Goal: Obtain resource: Download file/media

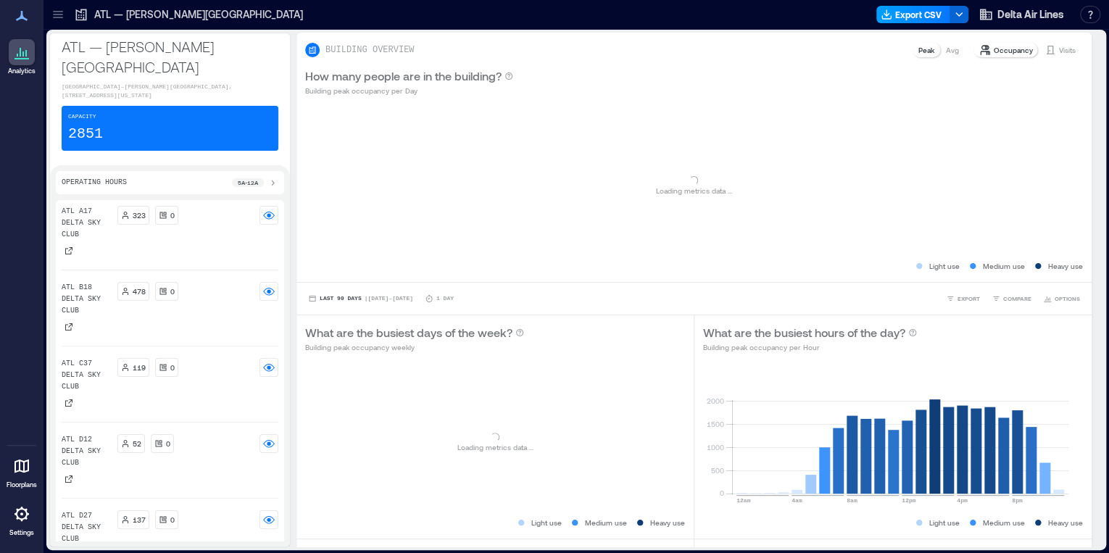
click at [907, 9] on button "Export CSV" at bounding box center [913, 14] width 74 height 17
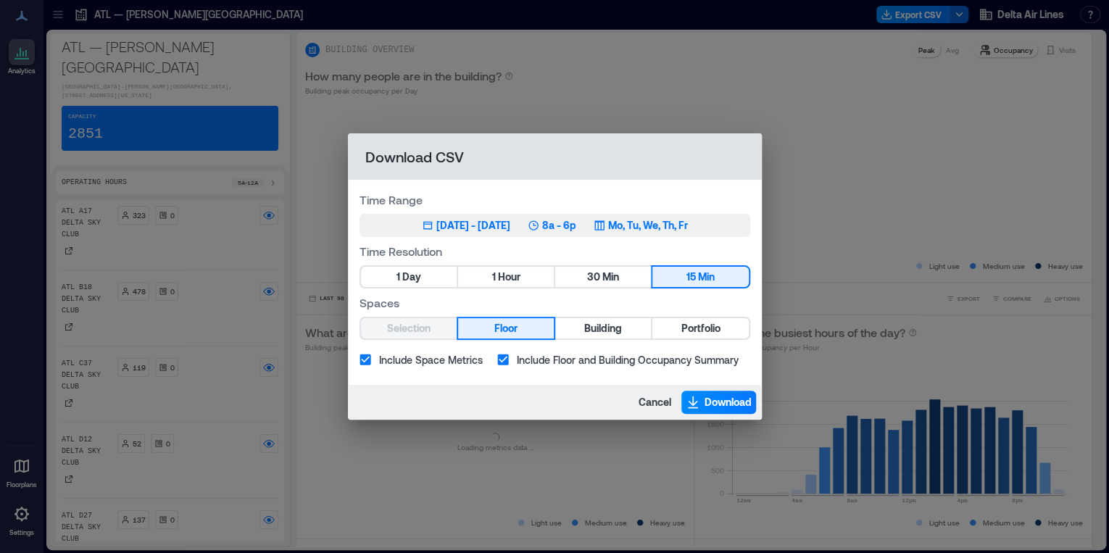
click at [490, 224] on div "[DATE] - [DATE]" at bounding box center [473, 225] width 74 height 14
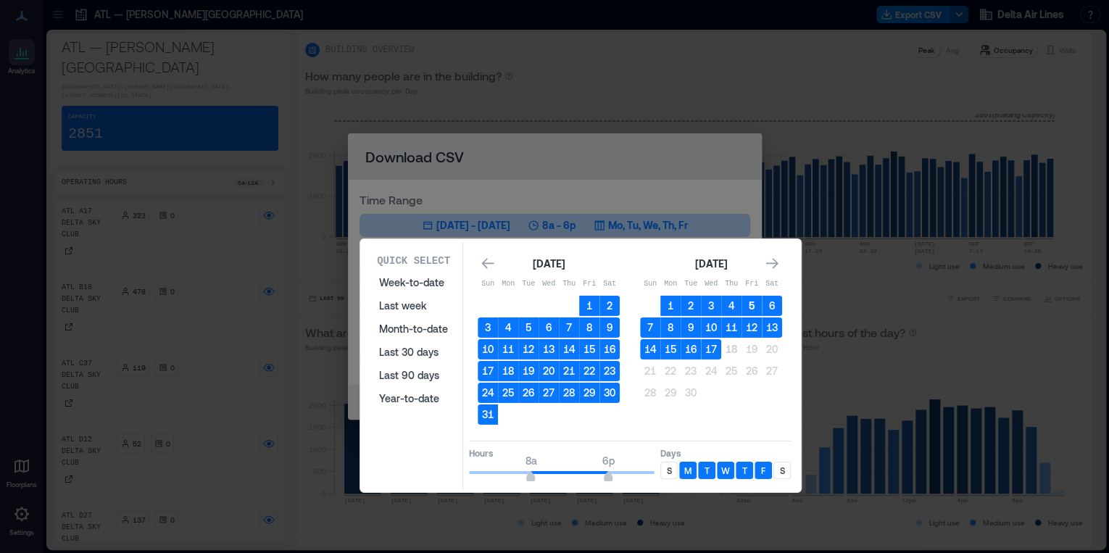
click at [750, 304] on button "5" at bounding box center [751, 306] width 20 height 20
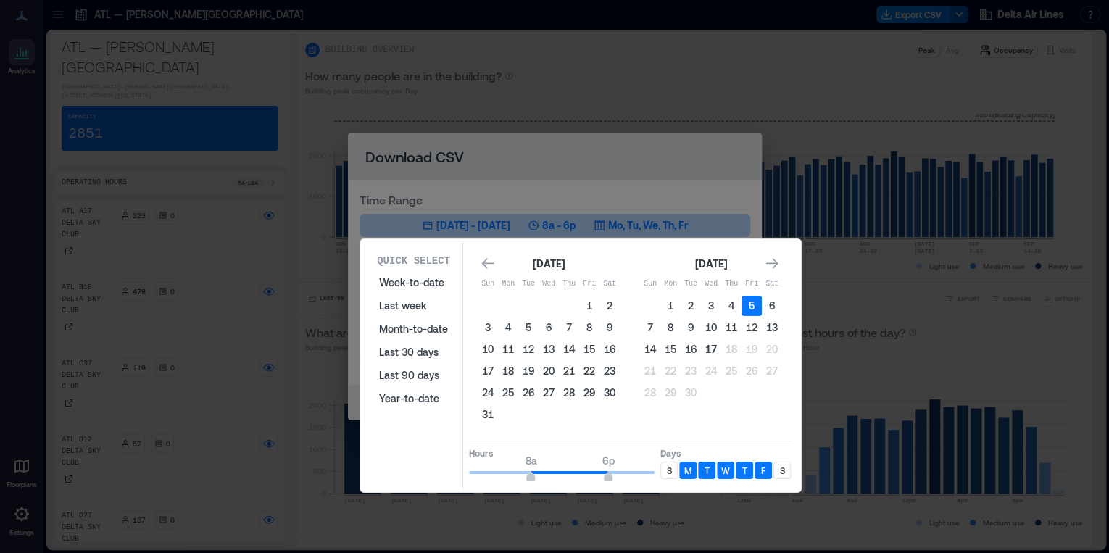
click at [718, 345] on button "17" at bounding box center [711, 349] width 20 height 20
click at [664, 468] on div "S" at bounding box center [668, 470] width 17 height 17
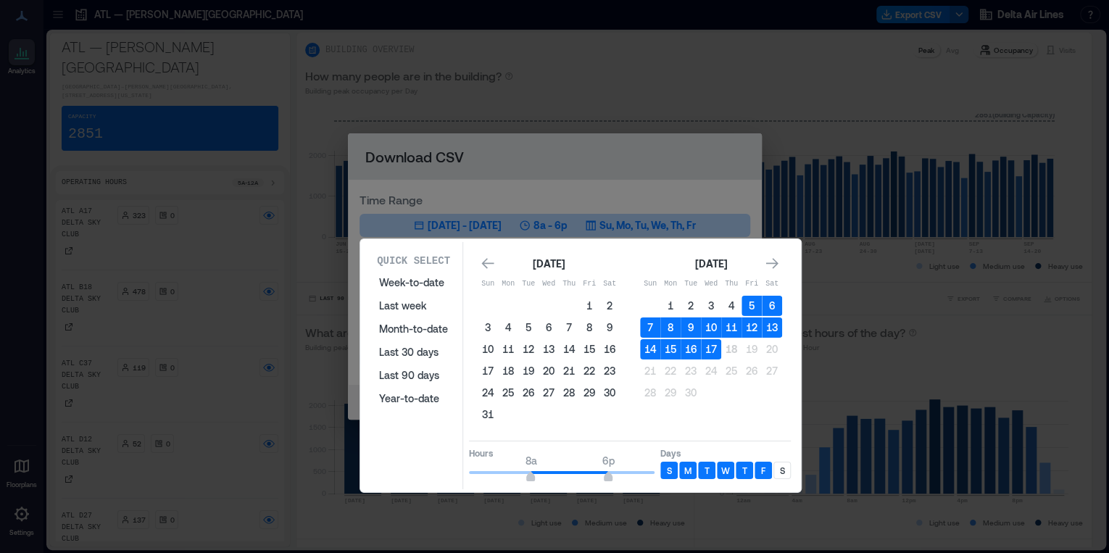
click at [783, 466] on p "S" at bounding box center [782, 470] width 5 height 12
type input "**"
drag, startPoint x: 610, startPoint y: 472, endPoint x: 645, endPoint y: 480, distance: 35.7
click at [667, 473] on div "Hours 8a 12a Days S M T W T F S" at bounding box center [630, 462] width 322 height 43
type input "*"
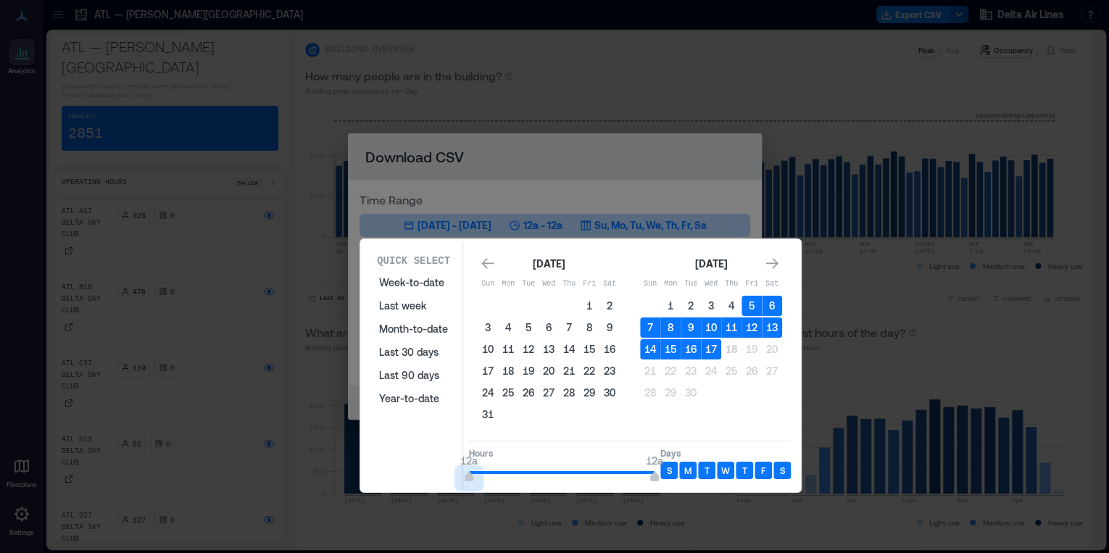
drag, startPoint x: 441, startPoint y: 475, endPoint x: 418, endPoint y: 475, distance: 22.5
click at [418, 475] on div "Quick Select Week-to-date Last week Month-to-date Last 30 days Last 90 days Yea…" at bounding box center [580, 365] width 432 height 247
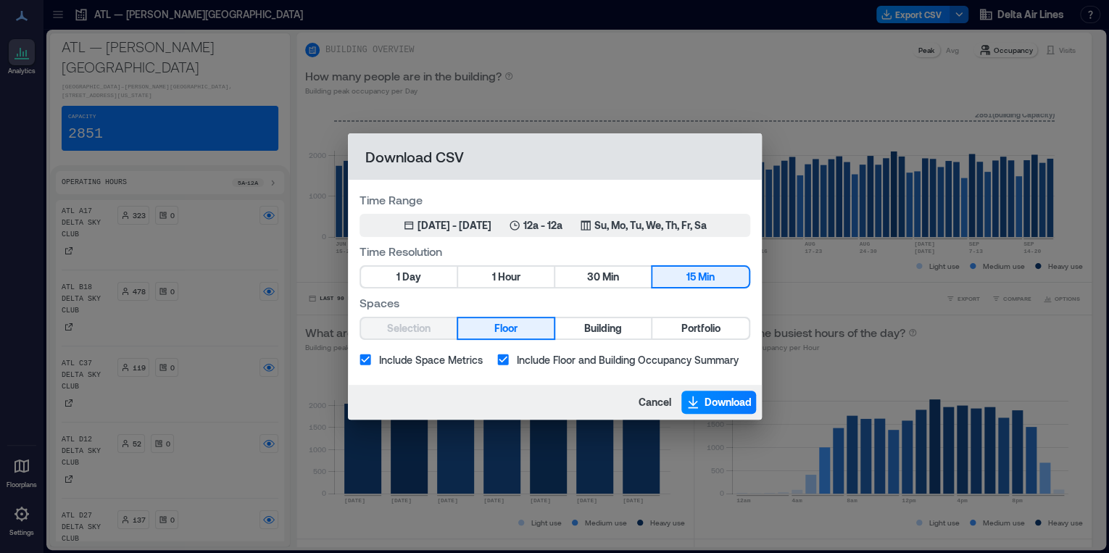
click at [513, 260] on div "Time Resolution 1 Day 1 Hour 30 Min 15 Min" at bounding box center [554, 266] width 391 height 46
click at [515, 267] on div "1 Day 1 Hour 30 Min 15 Min" at bounding box center [554, 276] width 391 height 23
click at [517, 274] on span "Hour" at bounding box center [508, 277] width 22 height 18
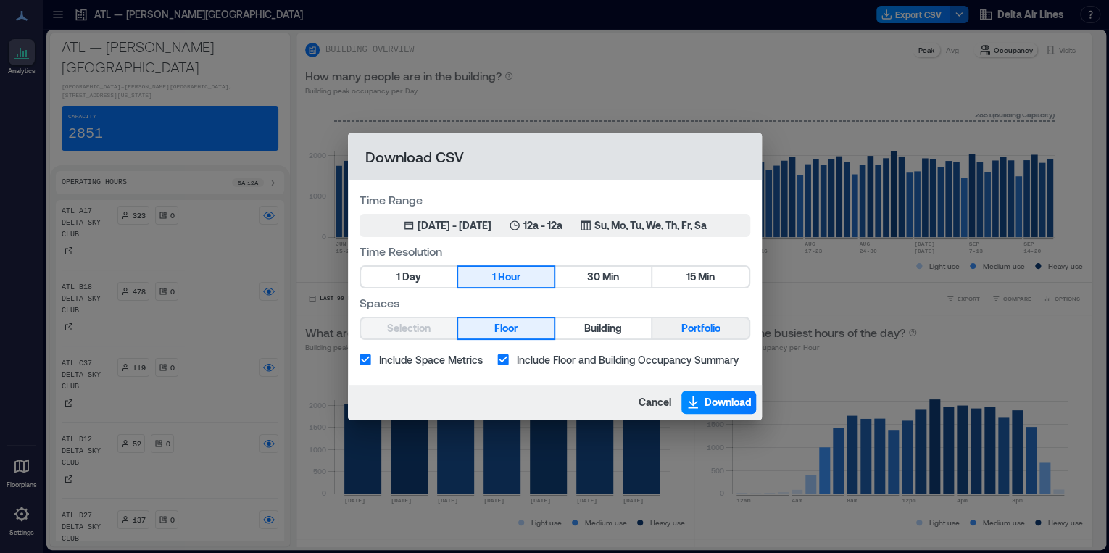
click at [699, 327] on span "Portfolio" at bounding box center [699, 329] width 39 height 18
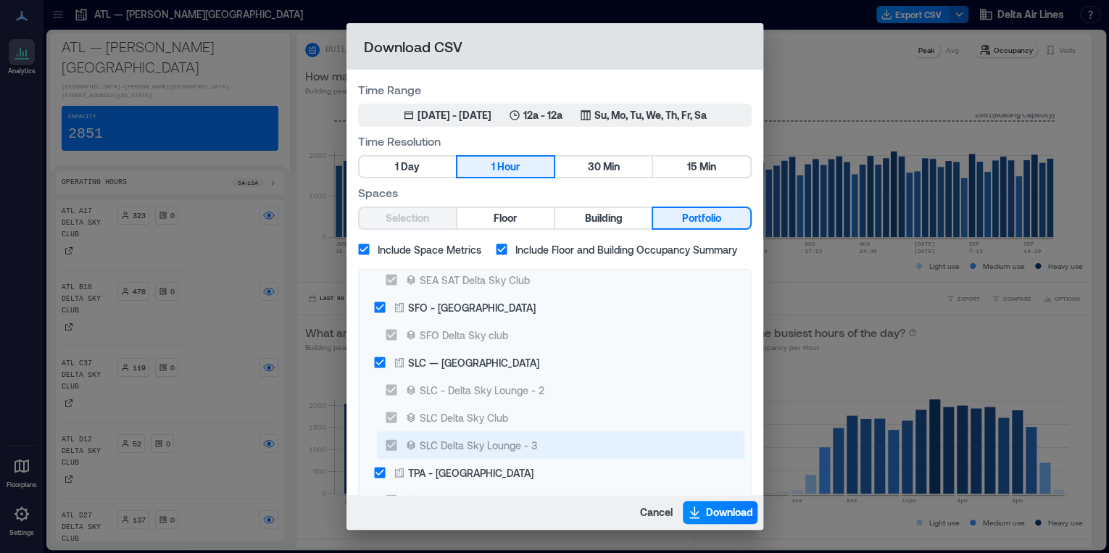
scroll to position [2976, 0]
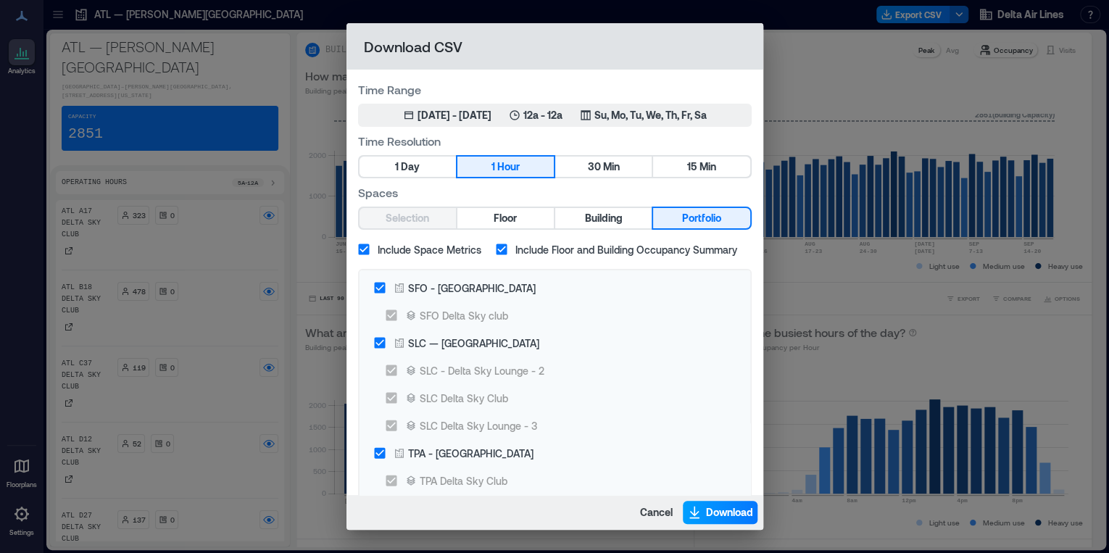
click at [701, 517] on icon "button" at bounding box center [694, 512] width 14 height 14
